Goal: Information Seeking & Learning: Learn about a topic

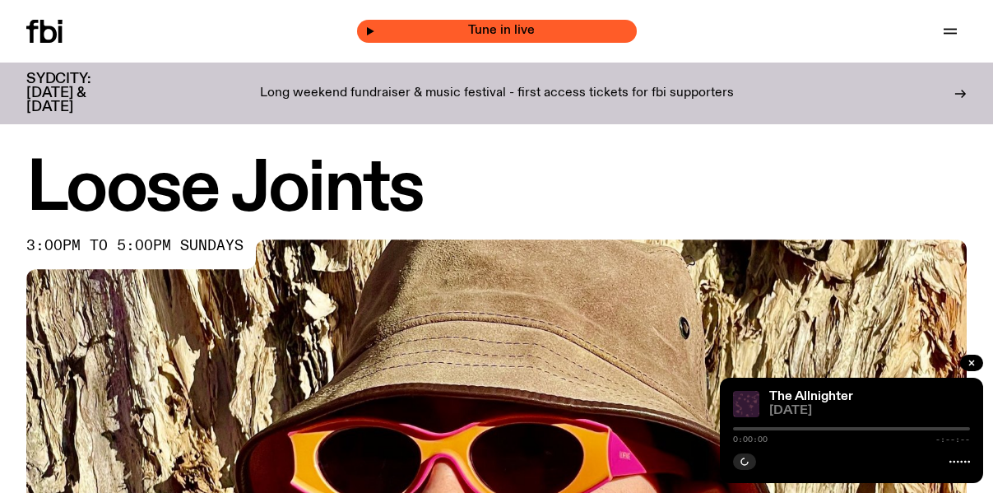
click at [495, 30] on span "Tune in live" at bounding box center [501, 31] width 253 height 12
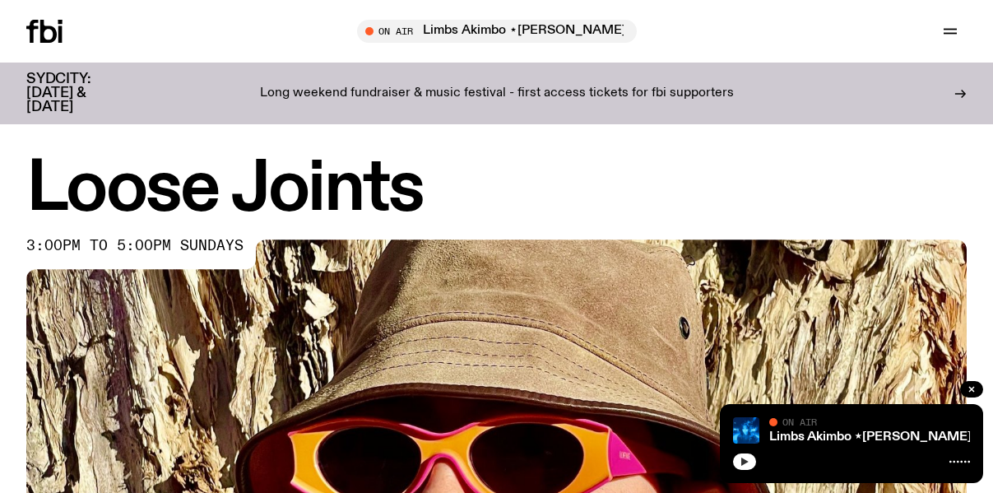
click at [743, 465] on icon "button" at bounding box center [745, 462] width 10 height 10
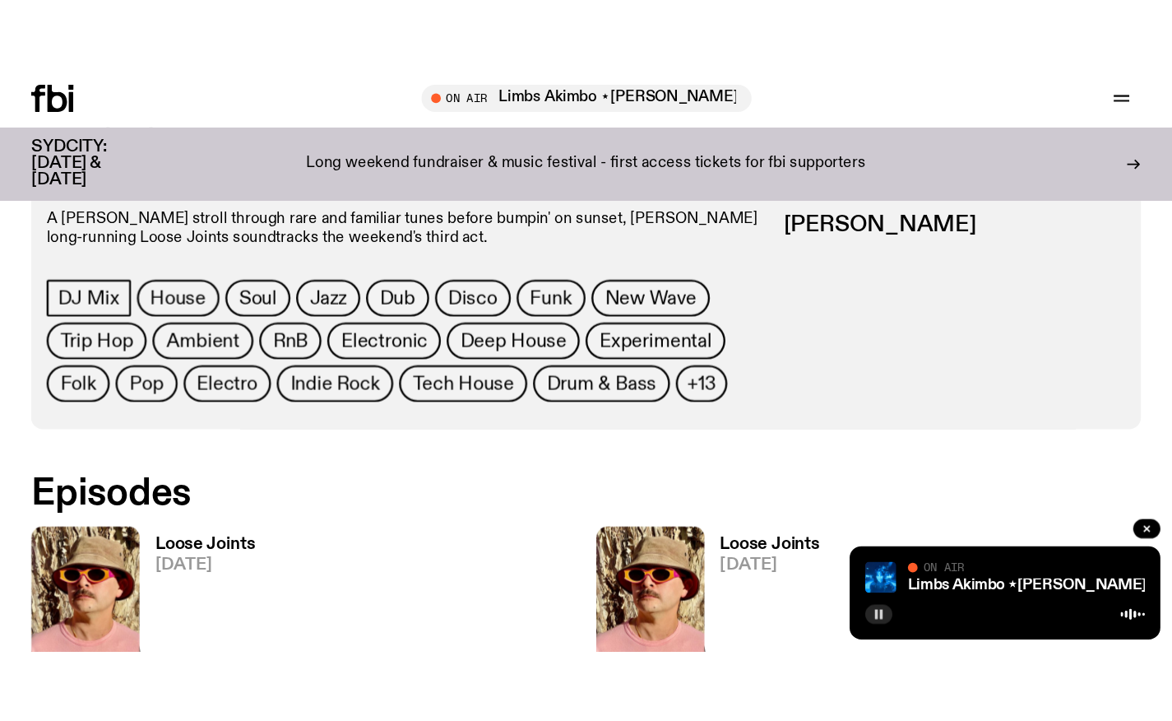
scroll to position [709, 0]
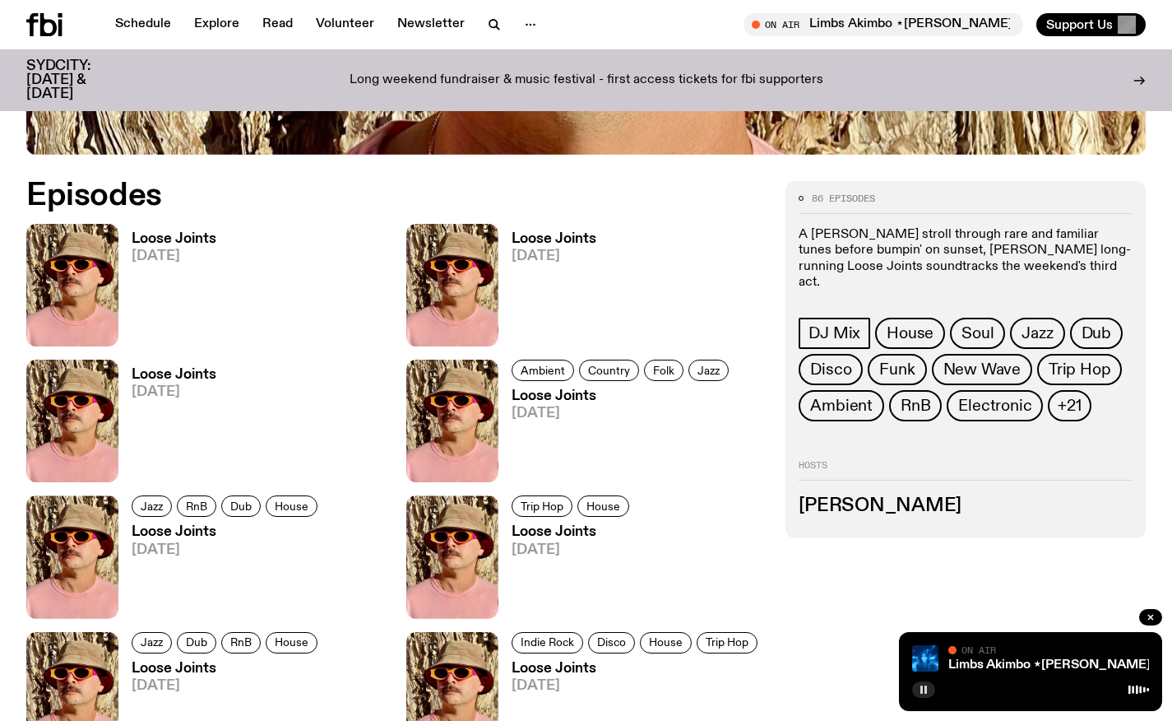
click at [921, 492] on rect "button" at bounding box center [922, 689] width 2 height 8
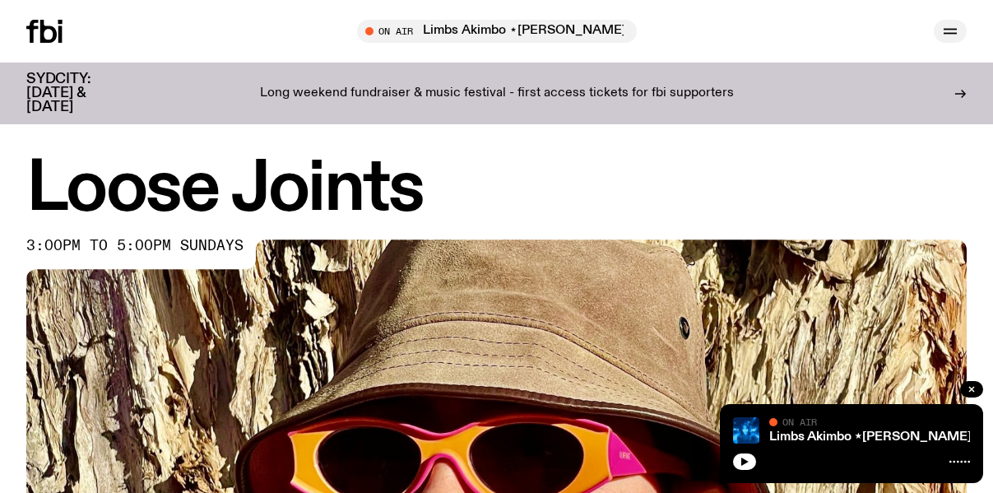
click at [950, 26] on icon "button" at bounding box center [950, 31] width 20 height 20
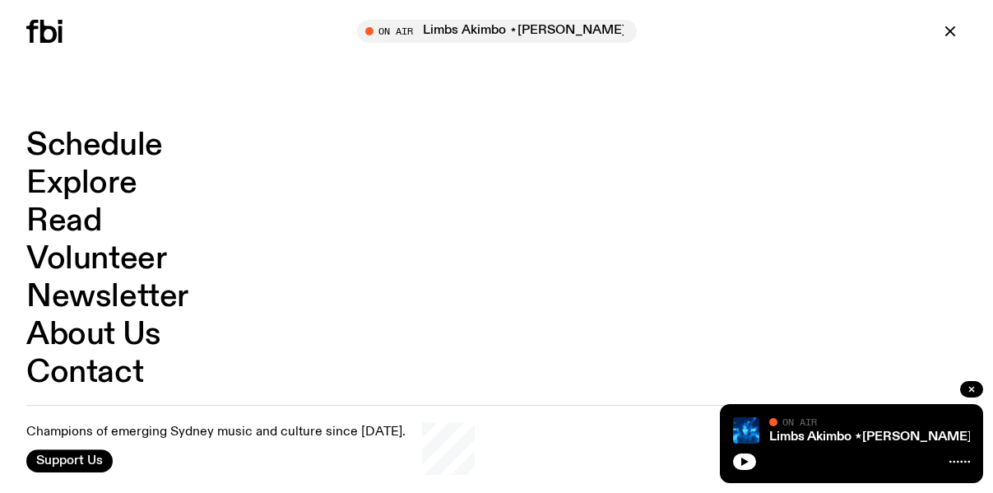
click at [89, 149] on link "Schedule" at bounding box center [94, 145] width 137 height 31
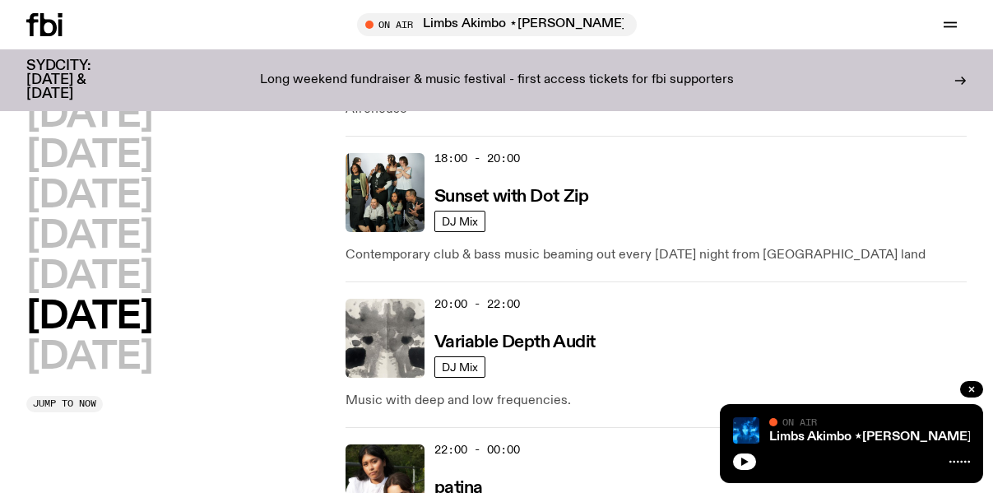
scroll to position [1258, 0]
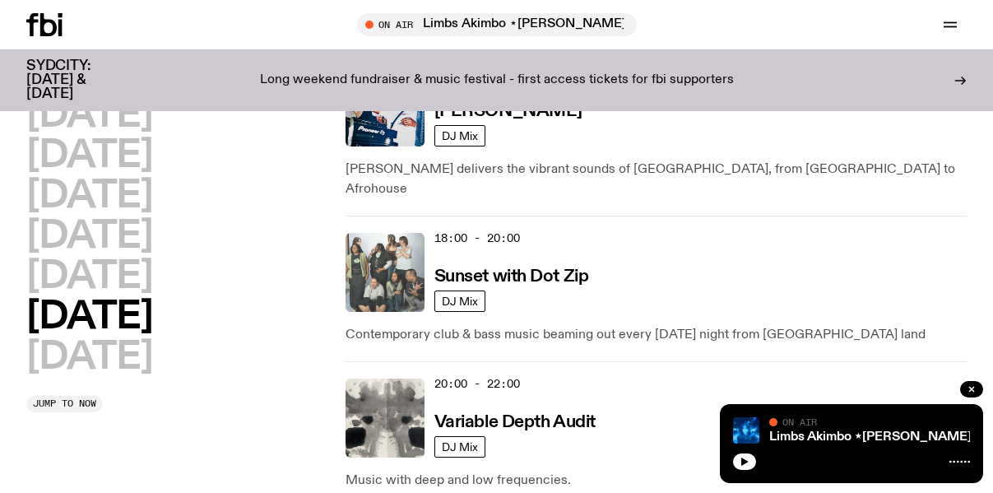
click at [387, 256] on img at bounding box center [385, 272] width 79 height 79
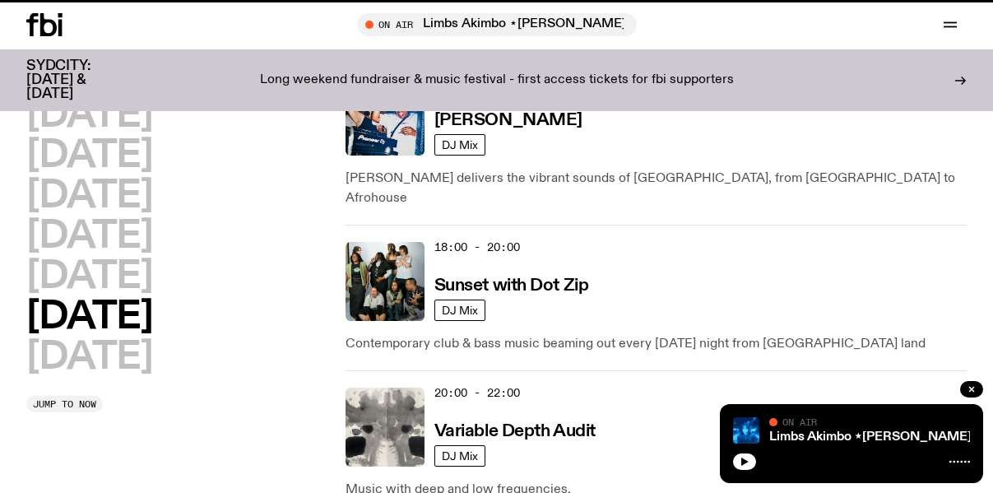
scroll to position [1245, 0]
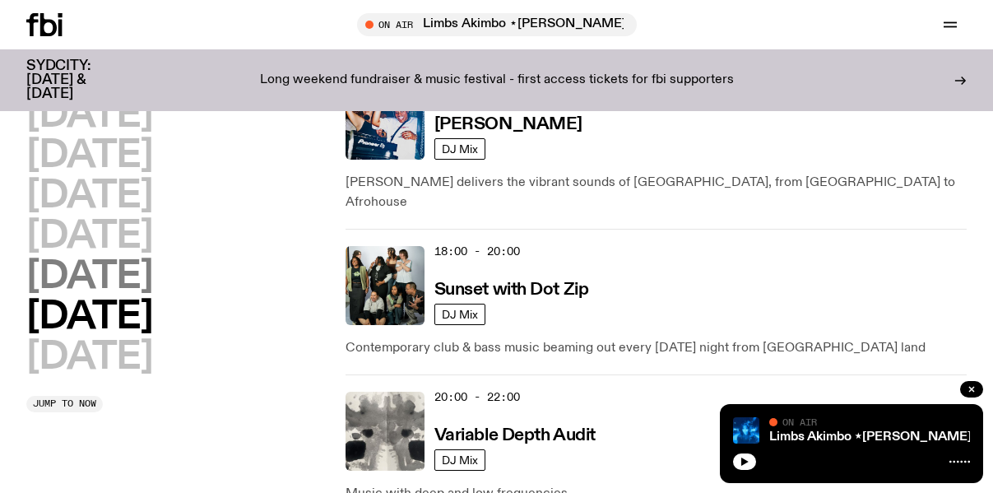
click at [91, 268] on h2 "[DATE]" at bounding box center [89, 276] width 126 height 37
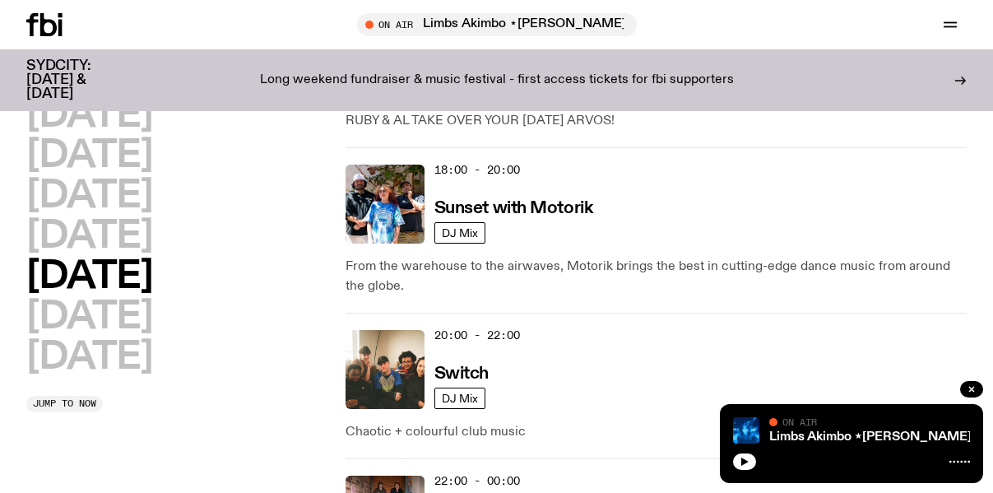
scroll to position [918, 0]
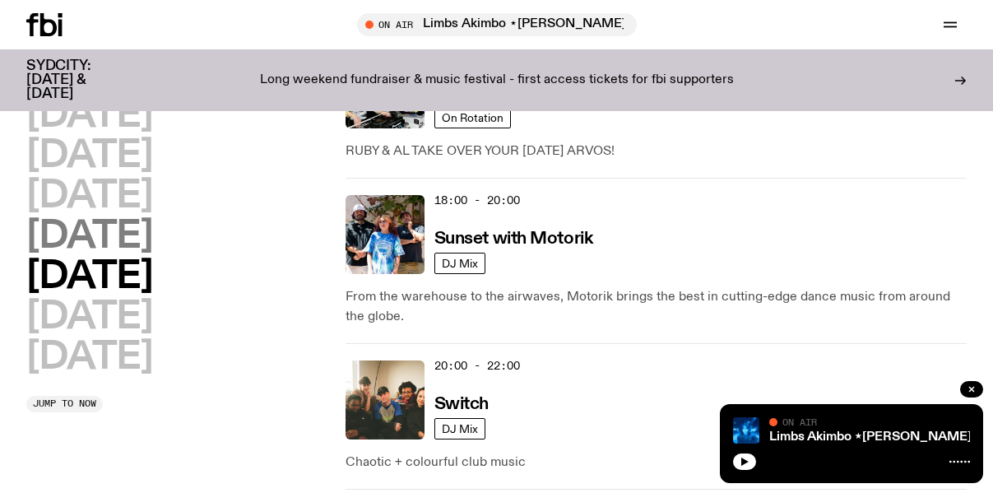
click at [152, 236] on h2 "[DATE]" at bounding box center [89, 236] width 126 height 37
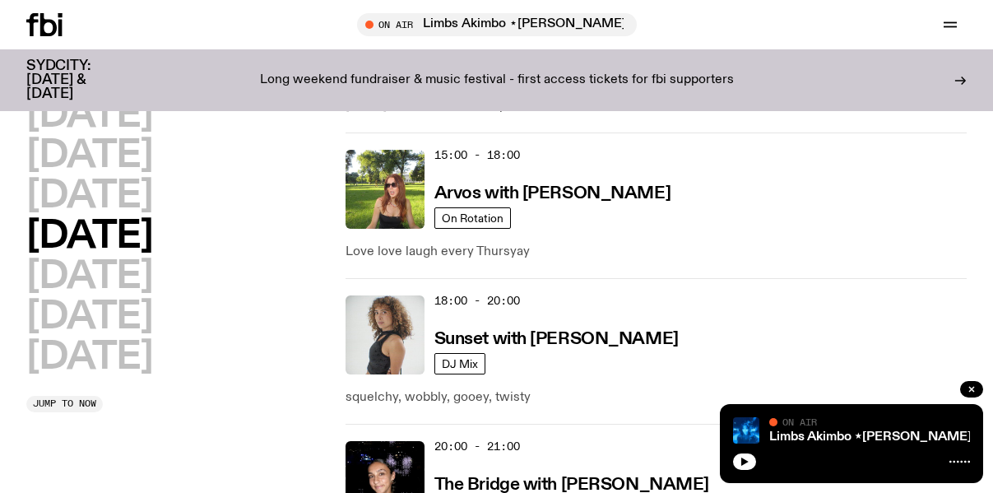
scroll to position [786, 0]
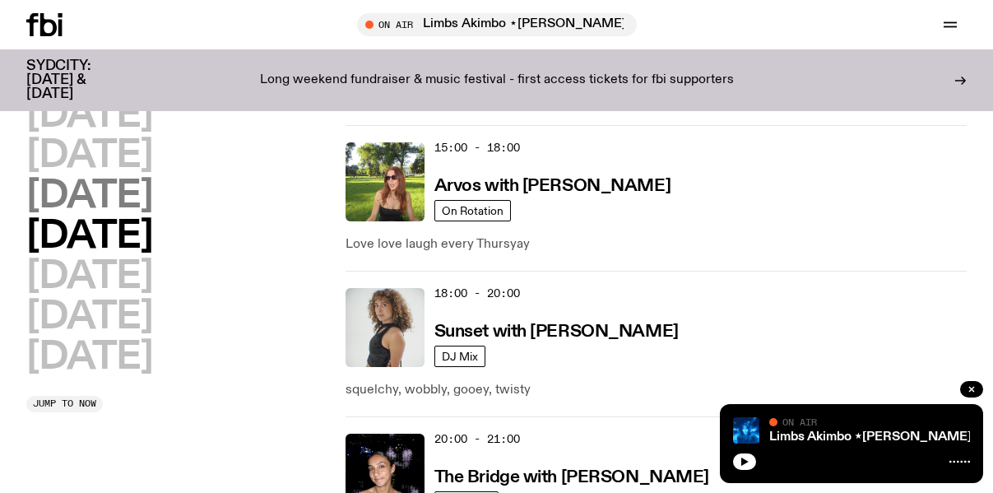
click at [152, 186] on h2 "[DATE]" at bounding box center [89, 196] width 126 height 37
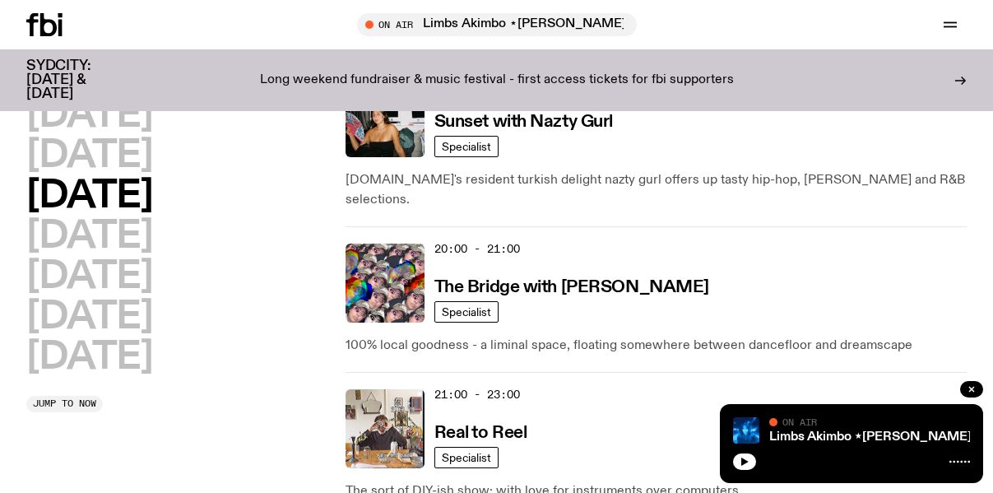
scroll to position [998, 0]
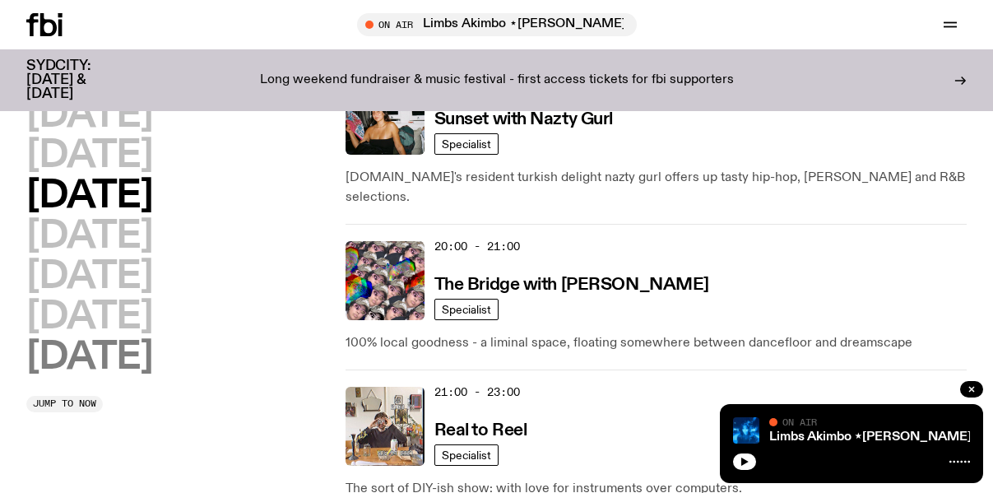
click at [78, 367] on h2 "[DATE]" at bounding box center [89, 357] width 126 height 37
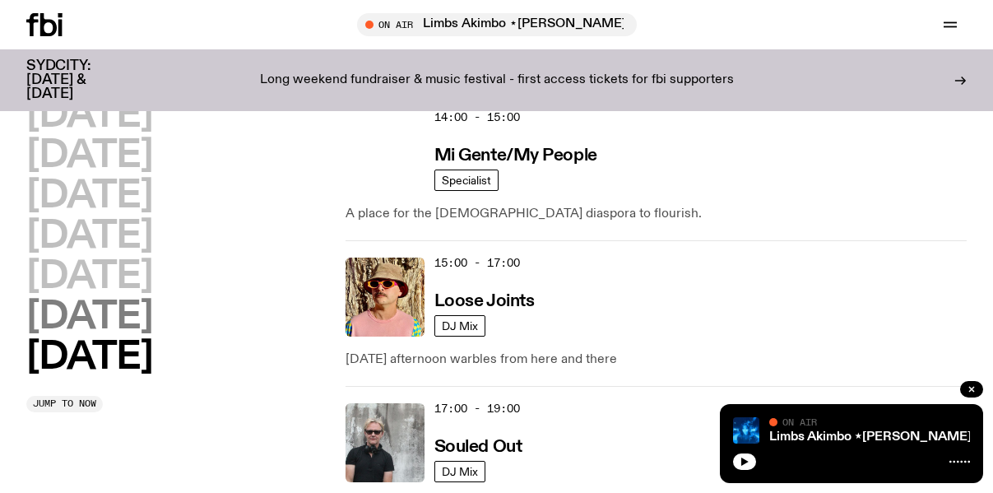
scroll to position [1108, 0]
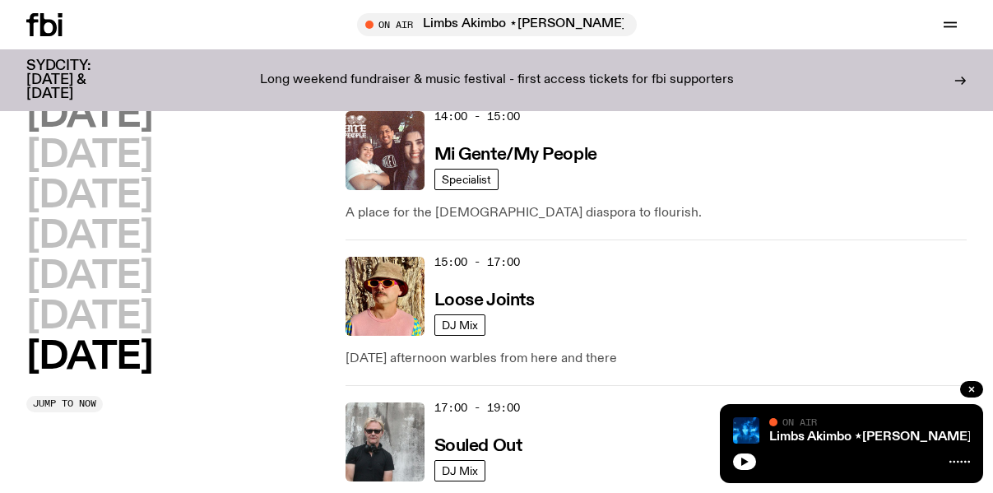
click at [136, 108] on h2 "[DATE]" at bounding box center [89, 115] width 126 height 37
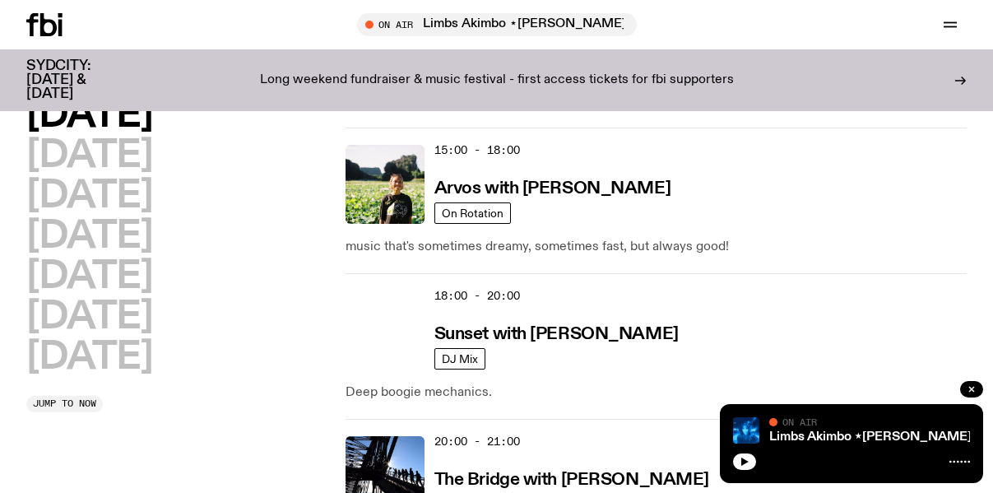
scroll to position [782, 0]
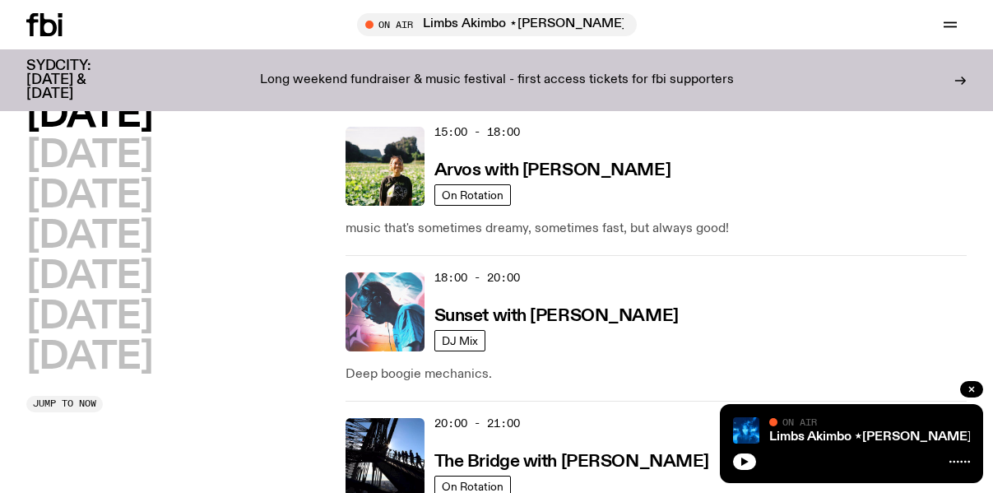
click at [394, 323] on img at bounding box center [385, 311] width 79 height 79
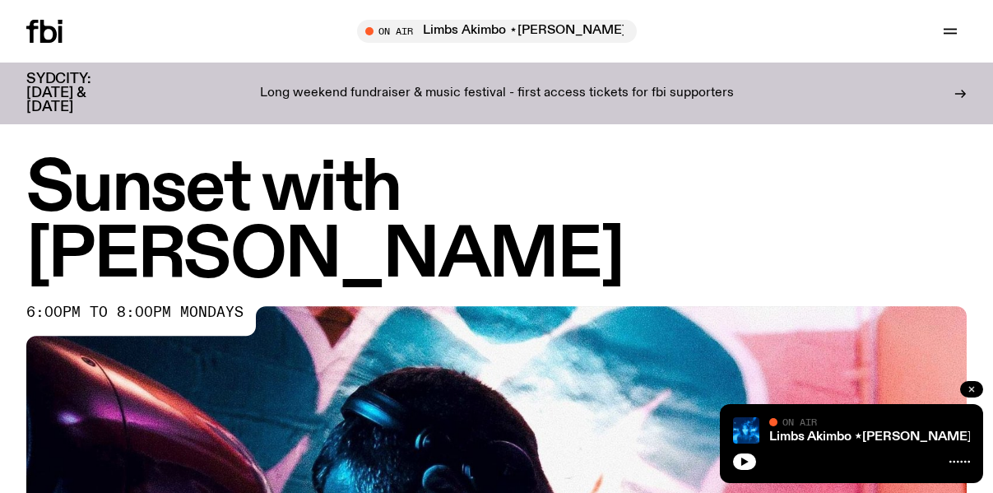
click at [970, 383] on button "button" at bounding box center [971, 389] width 23 height 16
